Goal: Task Accomplishment & Management: Manage account settings

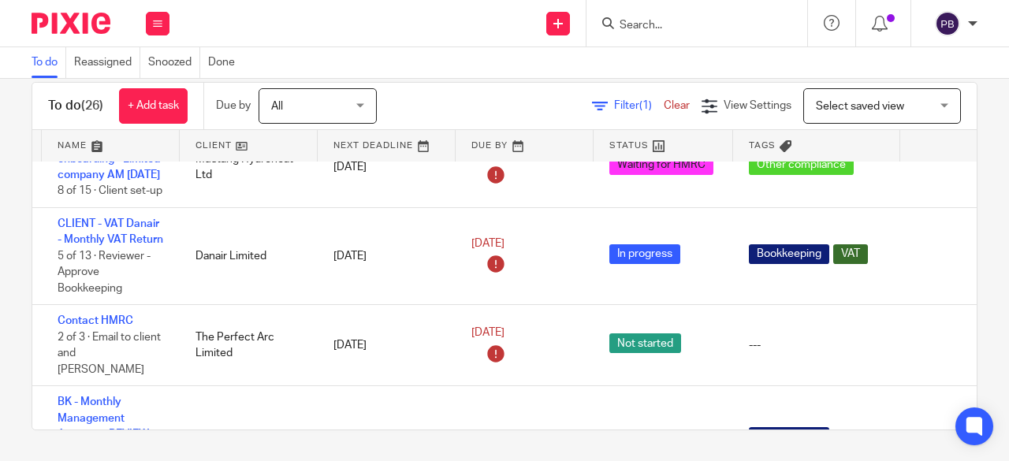
scroll to position [699, 130]
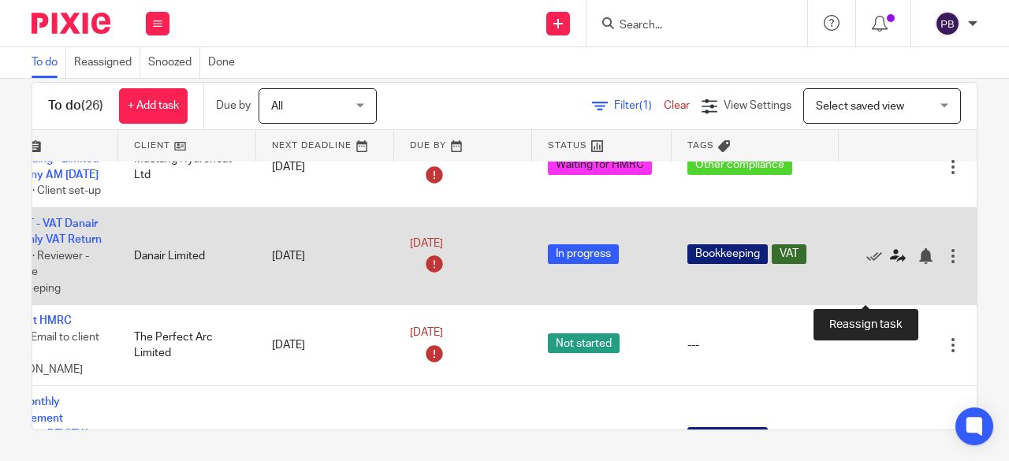
click at [890, 264] on icon at bounding box center [898, 256] width 16 height 16
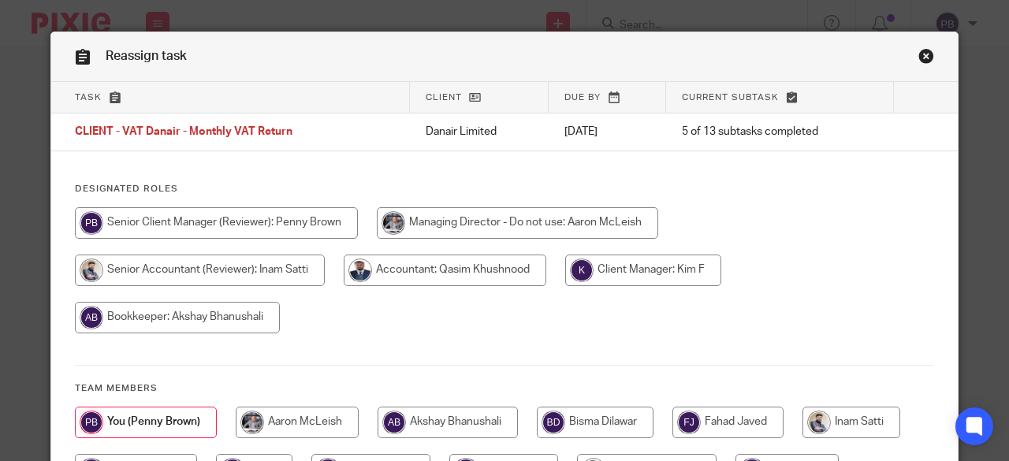
click at [229, 316] on input "radio" at bounding box center [177, 318] width 205 height 32
radio input "true"
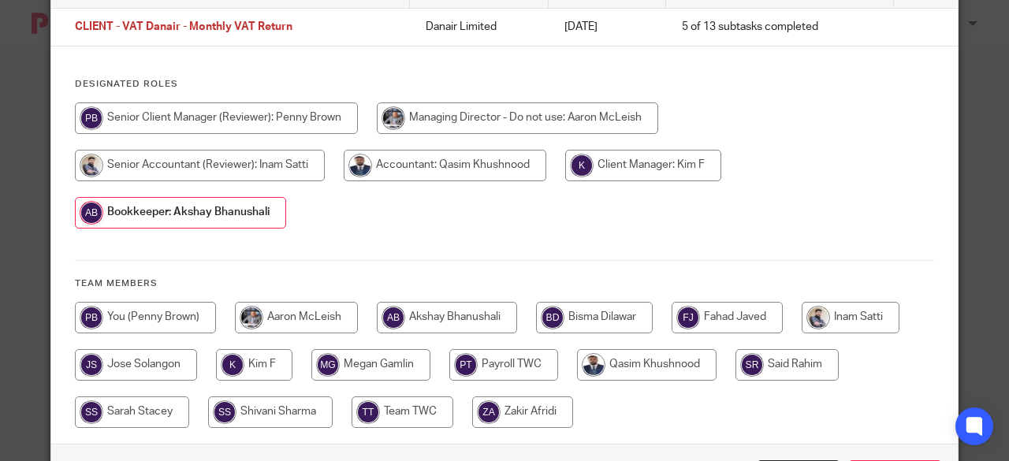
scroll to position [185, 0]
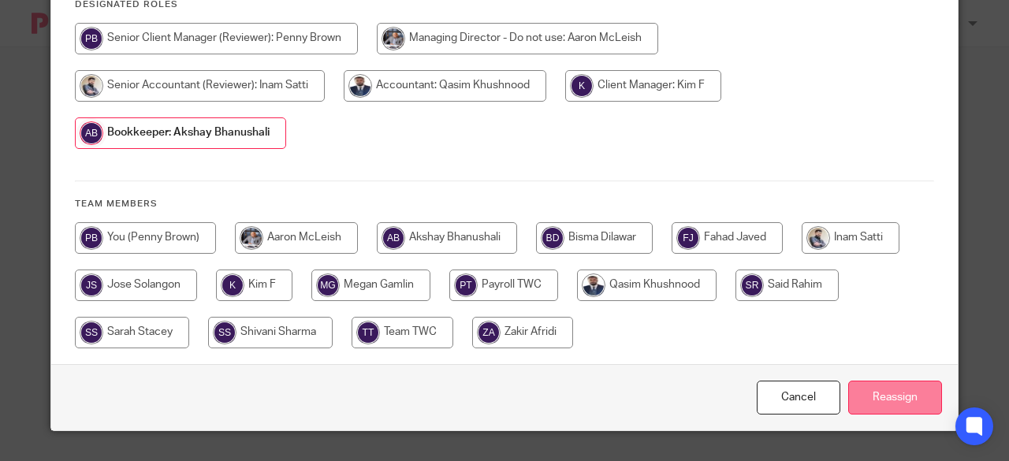
click at [897, 388] on input "Reassign" at bounding box center [895, 398] width 94 height 34
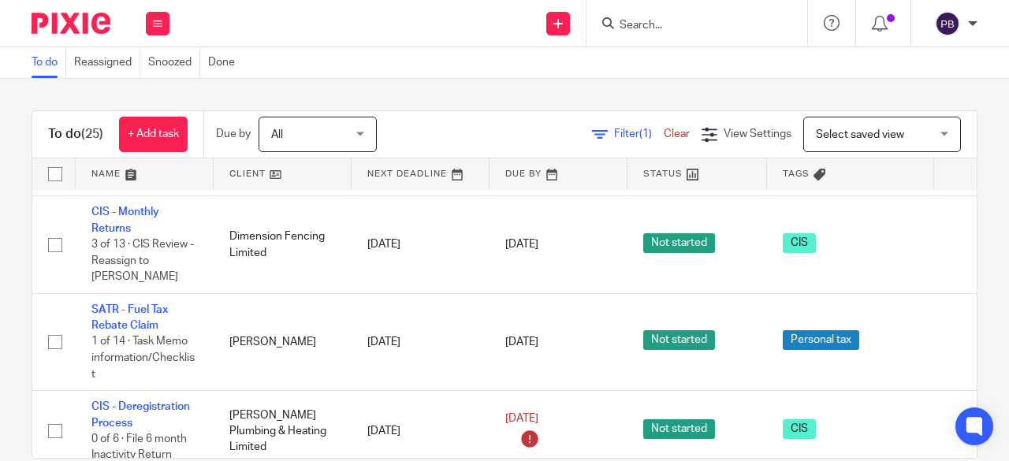
scroll to position [1892, 0]
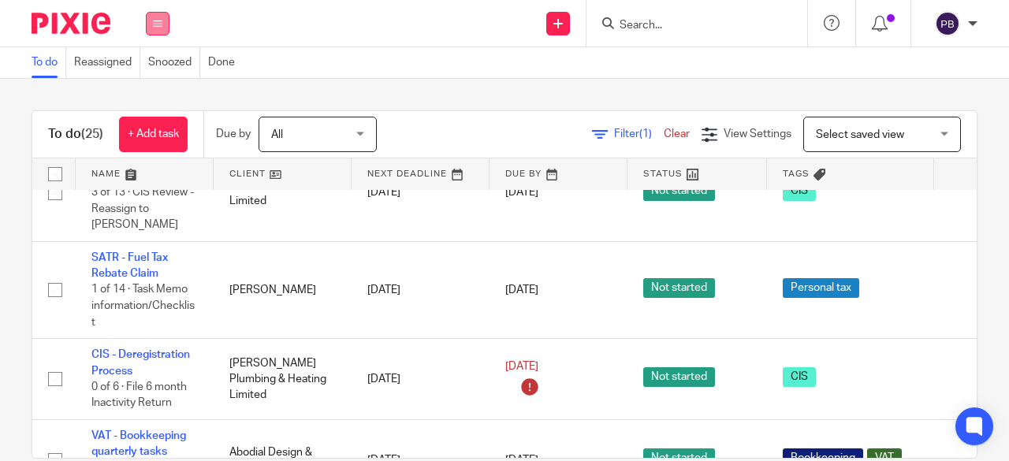
click at [160, 21] on icon at bounding box center [157, 23] width 9 height 9
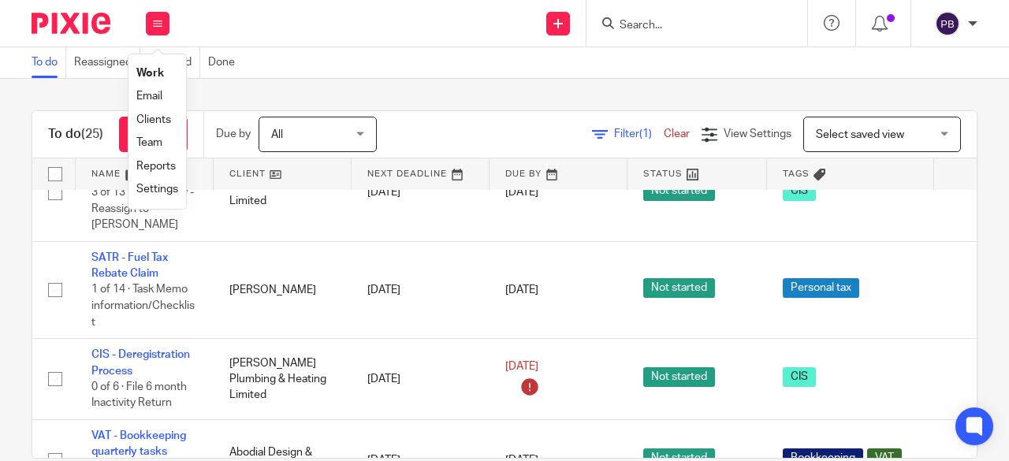
click at [156, 140] on link "Team" at bounding box center [149, 142] width 26 height 11
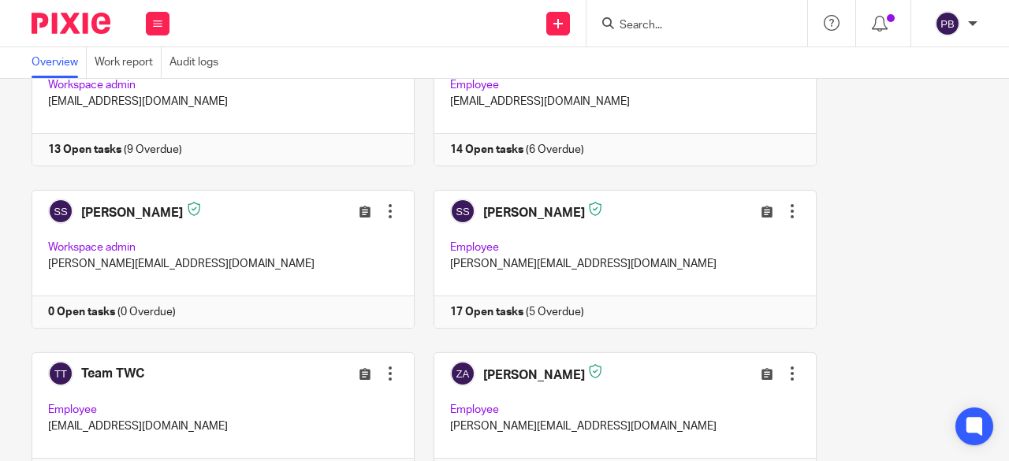
scroll to position [1033, 0]
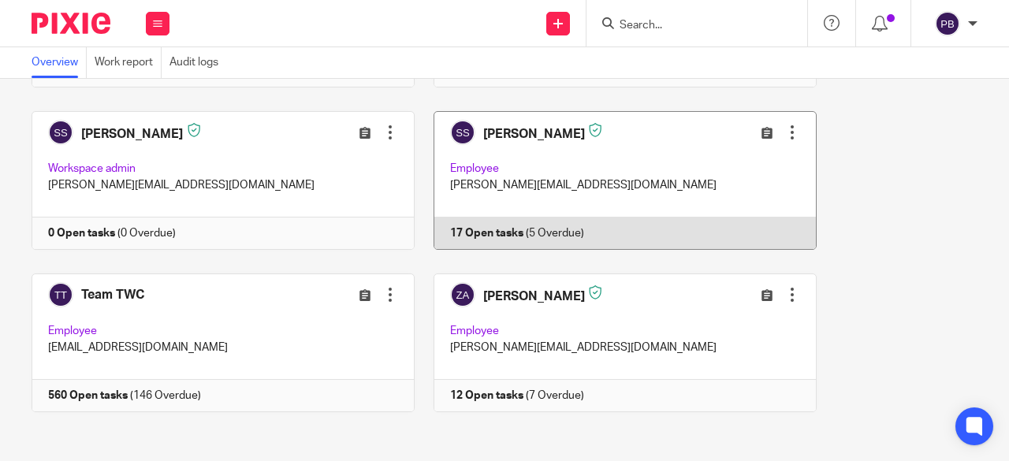
click at [514, 130] on link at bounding box center [616, 180] width 402 height 139
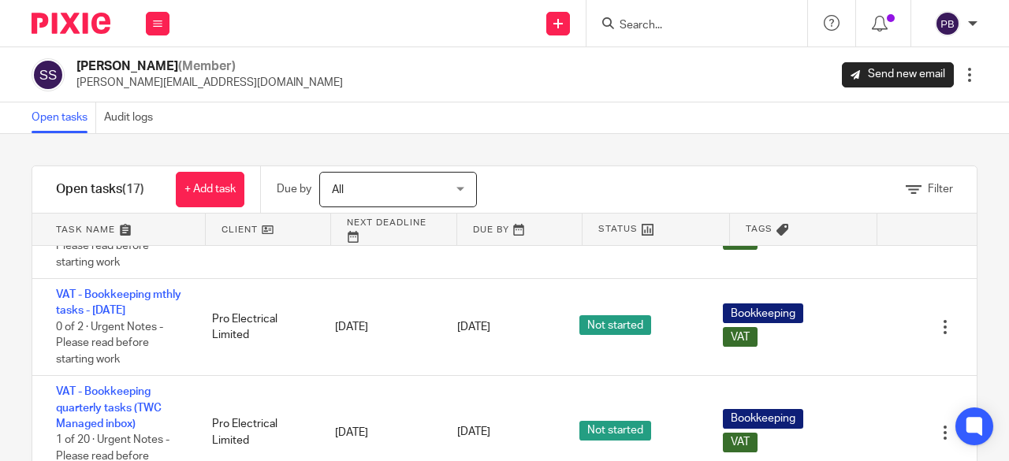
scroll to position [1315, 0]
